Goal: Information Seeking & Learning: Learn about a topic

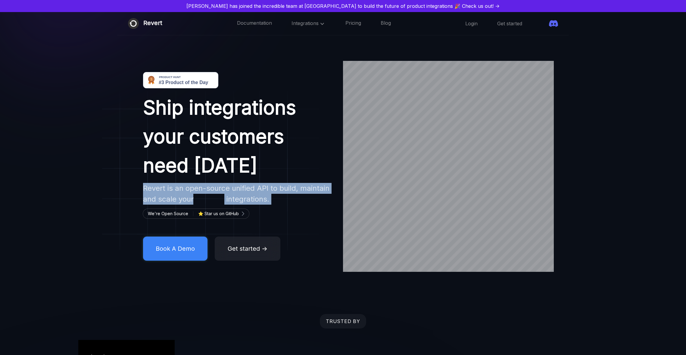
drag, startPoint x: 0, startPoint y: 0, endPoint x: 171, endPoint y: 189, distance: 255.5
click at [171, 189] on h2 "Revert is an open-source unified API to build, maintain and scale your Ticketin…" at bounding box center [237, 194] width 189 height 22
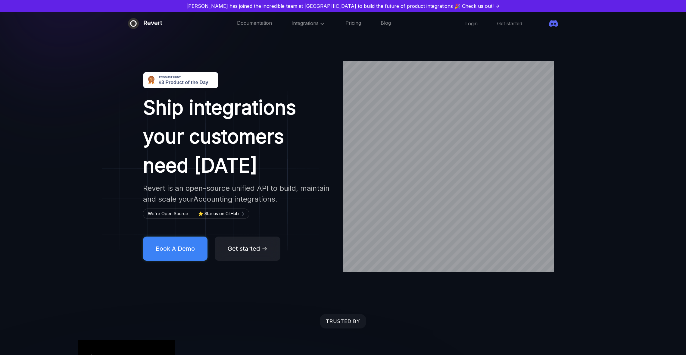
click at [148, 133] on h1 "Ship integrations your customers need [DATE]" at bounding box center [237, 136] width 189 height 87
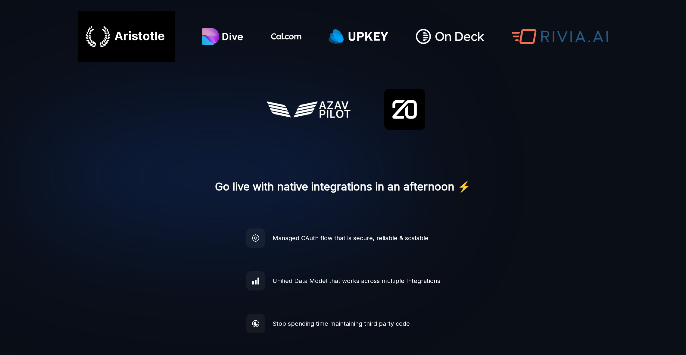
scroll to position [392, 0]
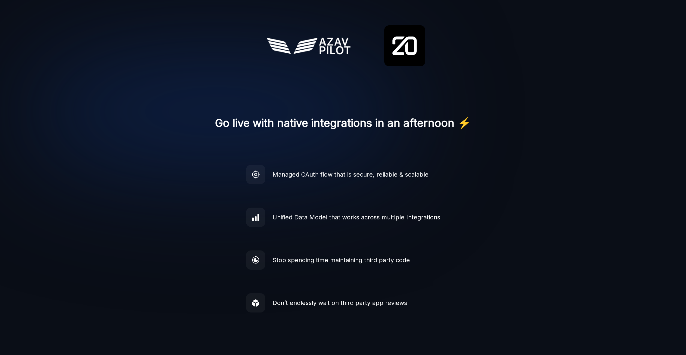
drag, startPoint x: 448, startPoint y: 284, endPoint x: 141, endPoint y: 152, distance: 333.9
click at [451, 289] on div "Managed OAuth flow that is secure, reliable & scalable Unified Data Model that …" at bounding box center [343, 239] width 686 height 148
click at [143, 157] on div "[PERSON_NAME] has joined the incredible team at [GEOGRAPHIC_DATA] to build the …" at bounding box center [343, 352] width 686 height 1488
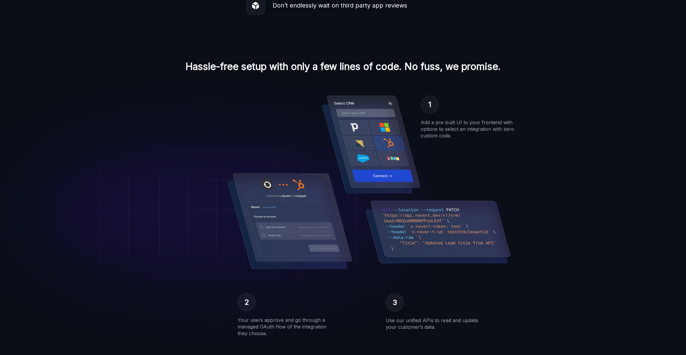
scroll to position [726, 0]
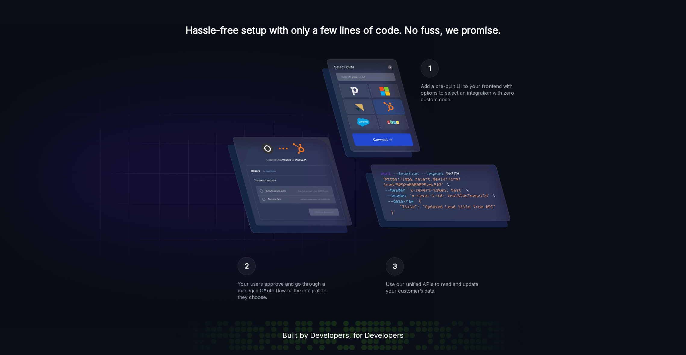
click at [121, 106] on div "1 Add a pre-built UI to your frontend with options to select an integration wit…" at bounding box center [343, 160] width 686 height 211
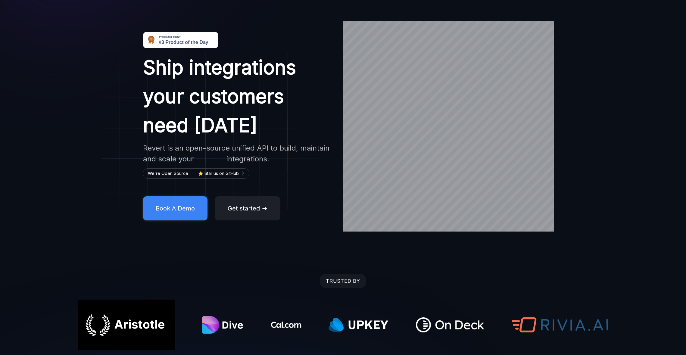
scroll to position [0, 0]
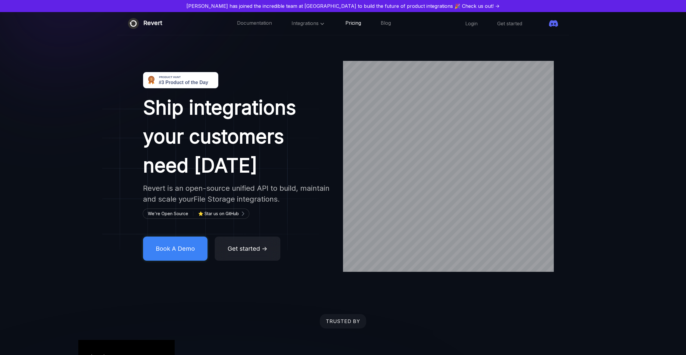
click at [345, 23] on link "Pricing" at bounding box center [353, 24] width 16 height 8
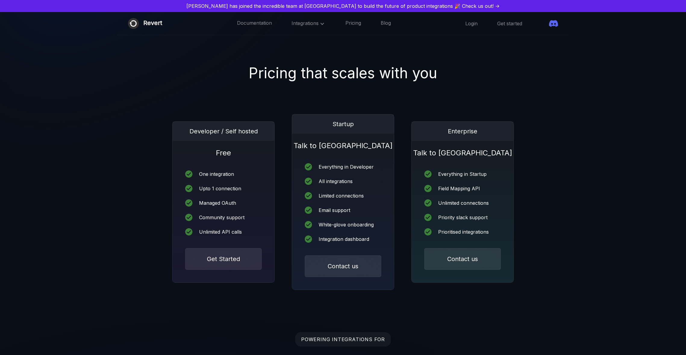
click at [141, 139] on div "Developer / Self hosted Free One integration Upto 1 connection Managed OAuth Co…" at bounding box center [343, 202] width 686 height 176
